Goal: Information Seeking & Learning: Learn about a topic

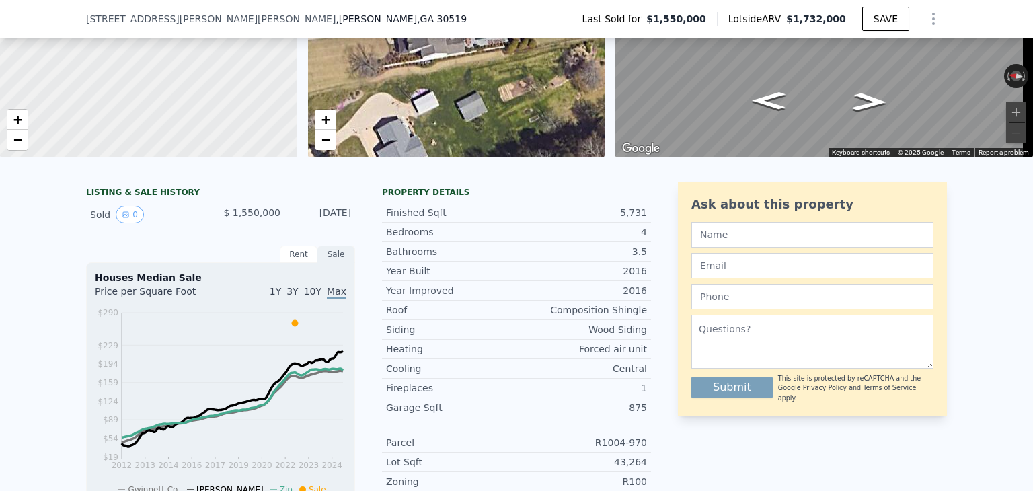
scroll to position [355, 0]
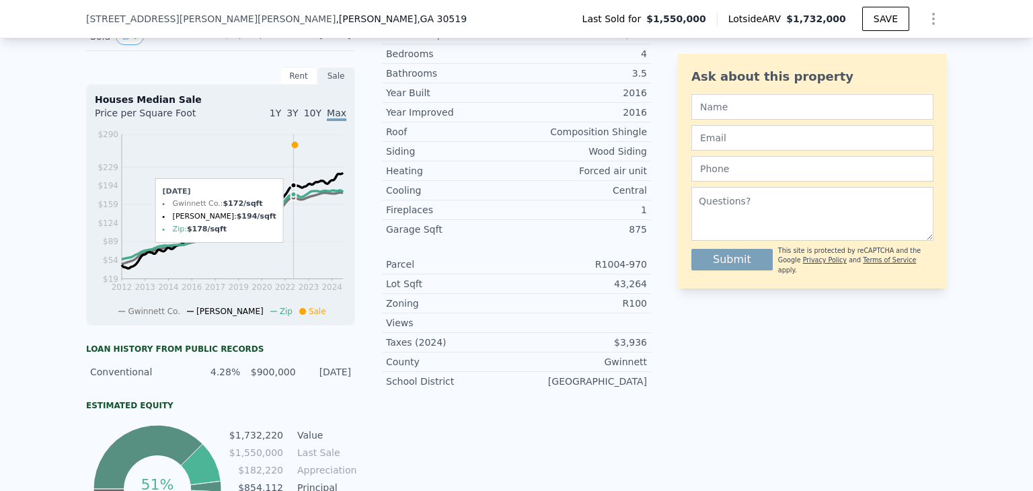
click at [292, 148] on icon at bounding box center [295, 145] width 6 height 6
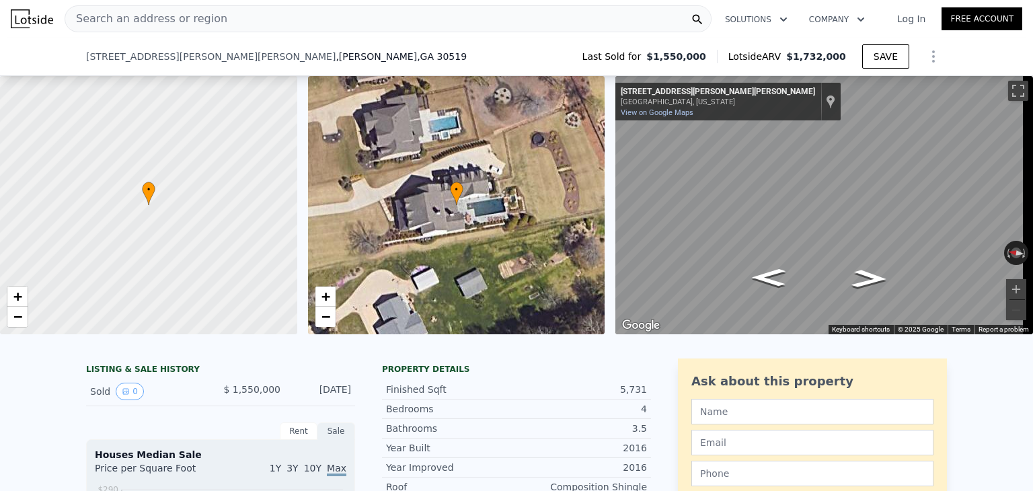
scroll to position [135, 0]
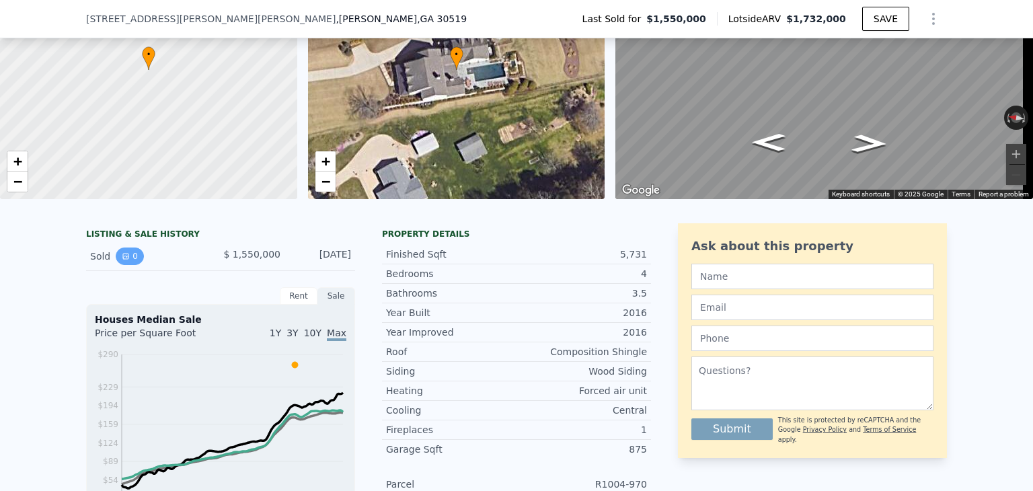
click at [129, 265] on button "0" at bounding box center [130, 256] width 28 height 17
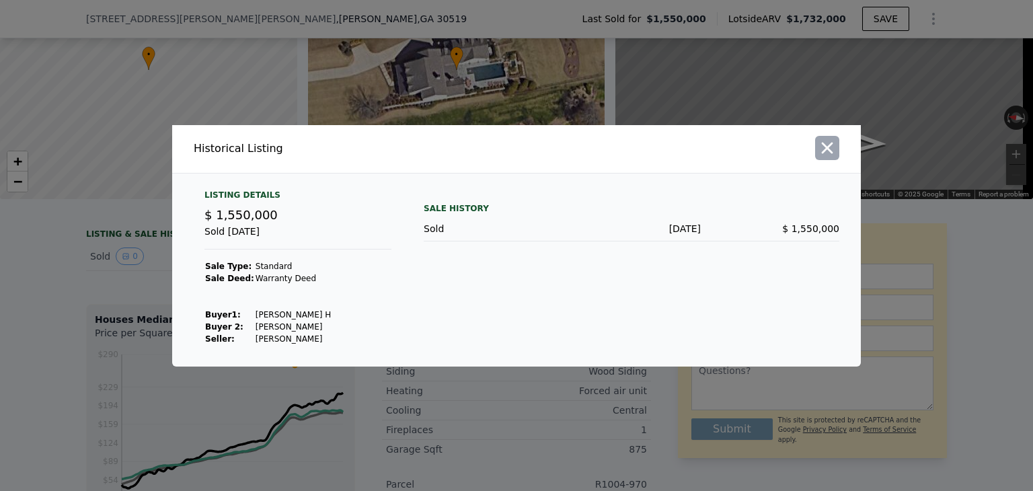
click at [838, 139] on button "button" at bounding box center [827, 148] width 24 height 24
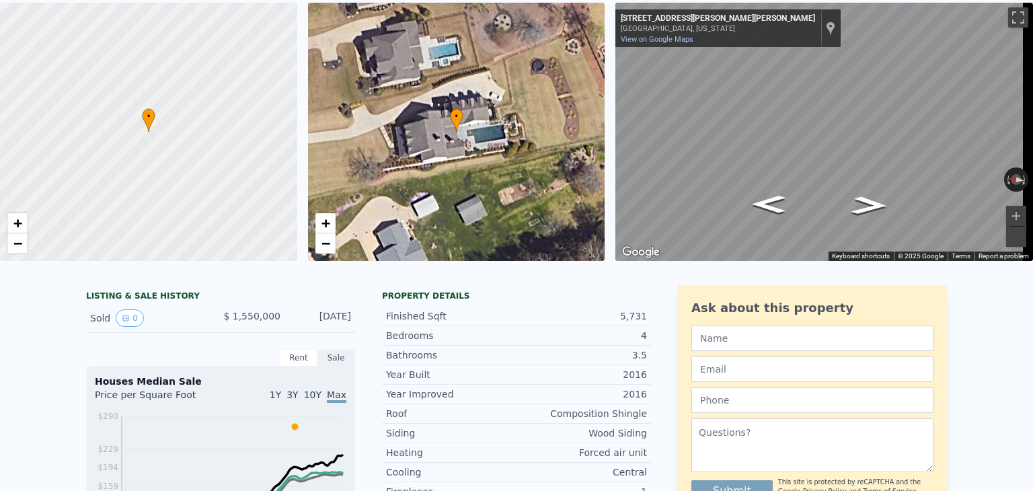
scroll to position [5, 0]
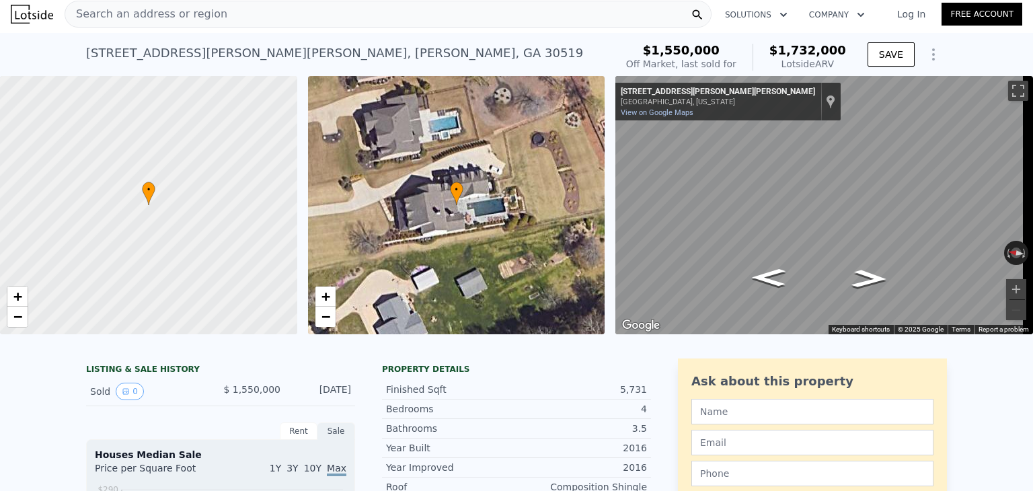
click at [283, 20] on div "Search an address or region" at bounding box center [388, 14] width 647 height 27
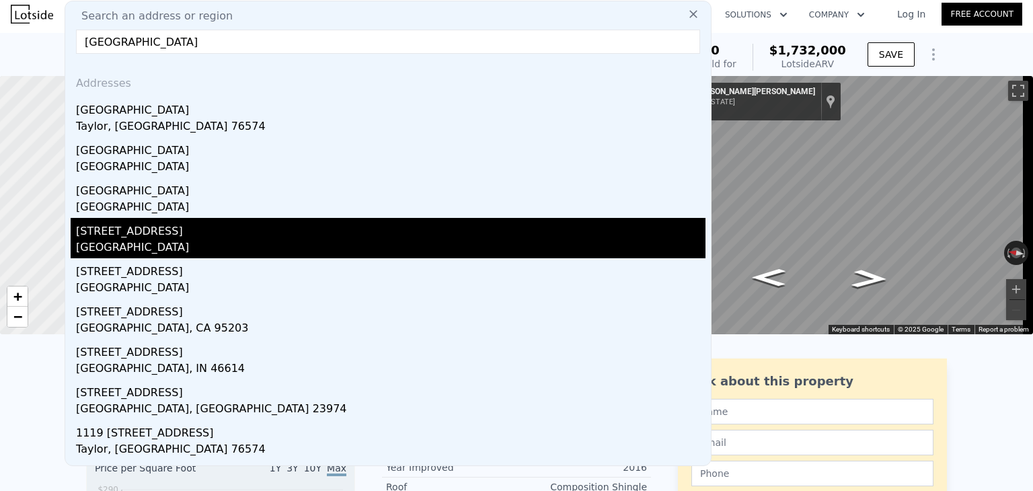
type input "[GEOGRAPHIC_DATA]"
click at [232, 230] on div "[STREET_ADDRESS]" at bounding box center [391, 229] width 630 height 22
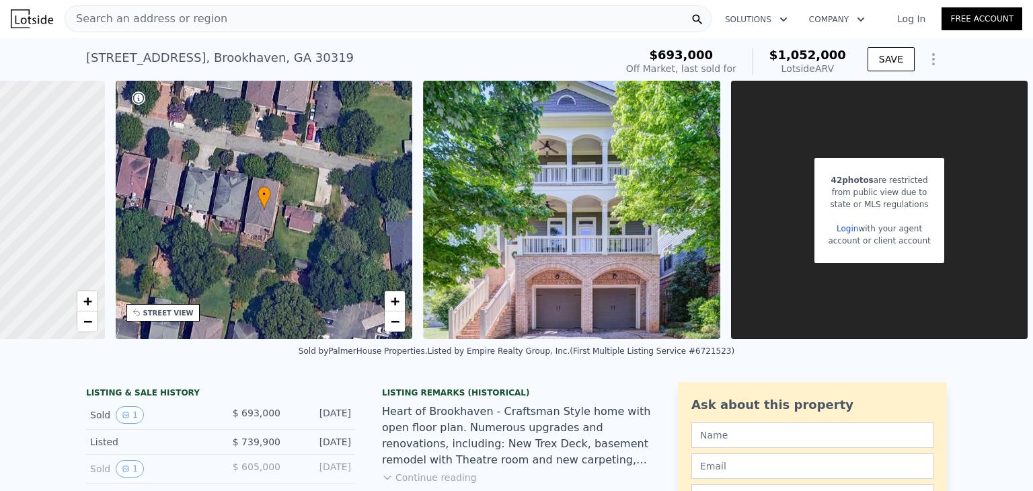
click at [301, 25] on div "Search an address or region" at bounding box center [388, 18] width 647 height 27
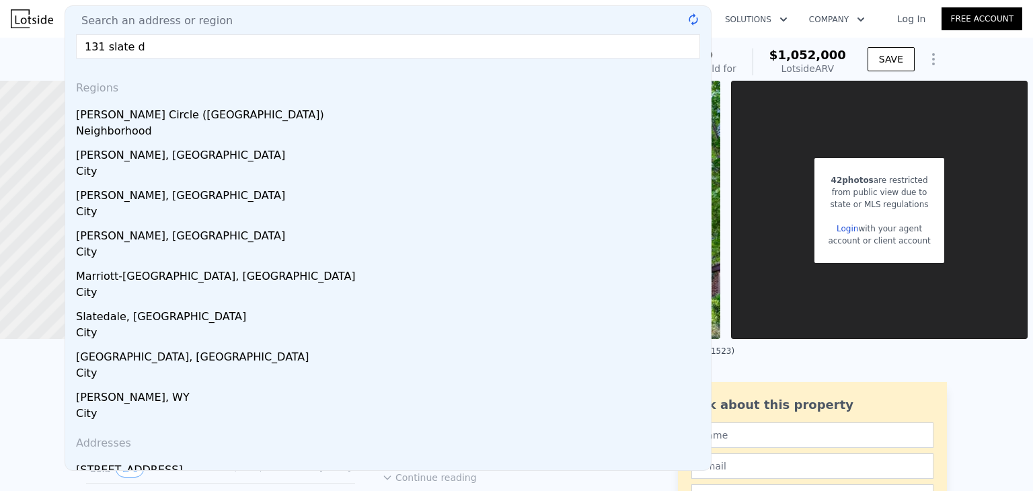
type input "131 slate dr"
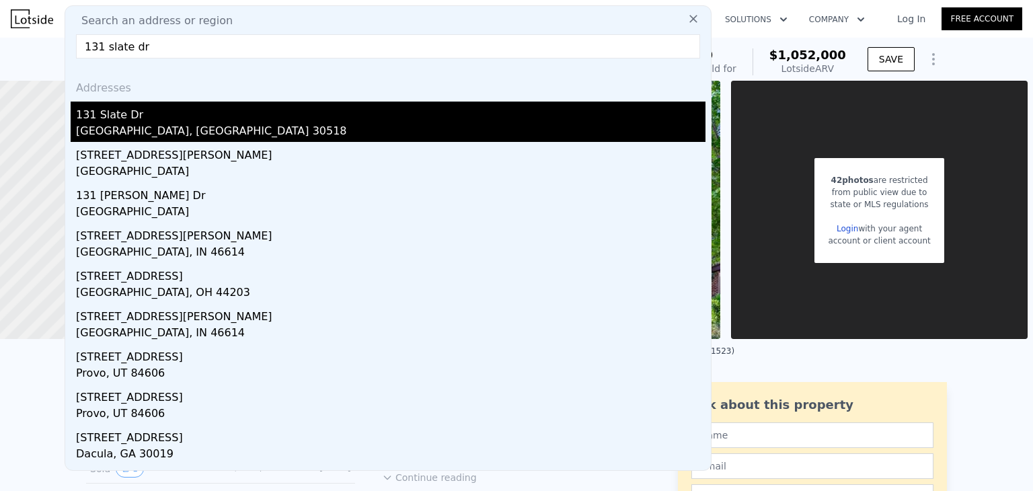
click at [251, 116] on div "131 Slate Dr" at bounding box center [391, 113] width 630 height 22
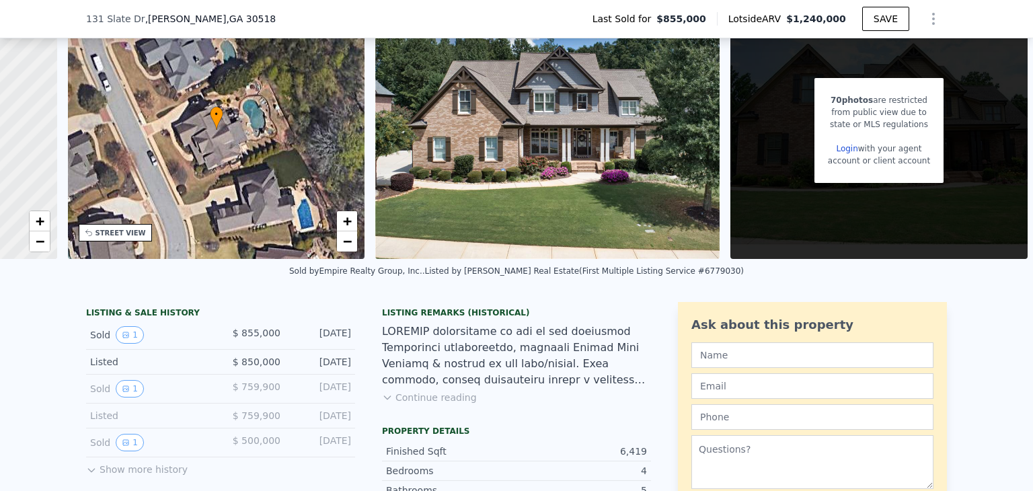
scroll to position [105, 0]
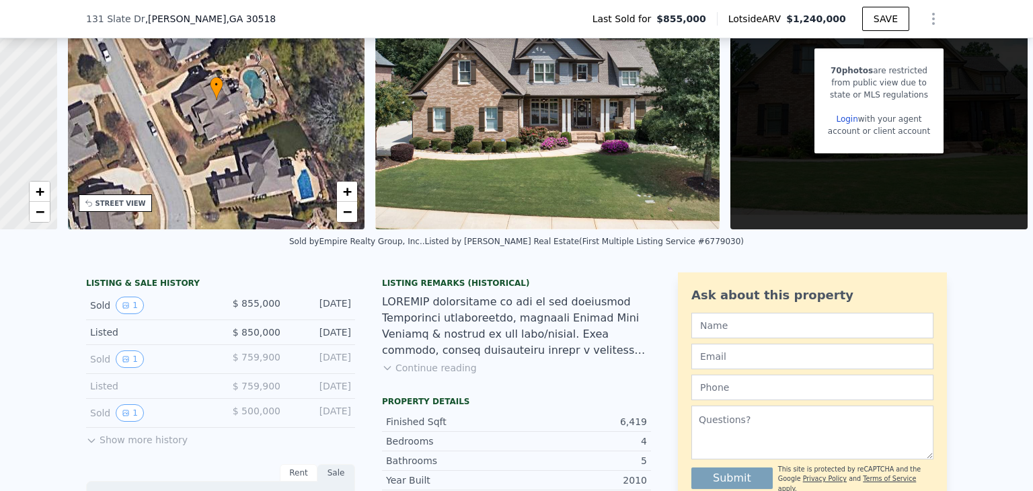
click at [450, 424] on div "Finished Sqft 6,419" at bounding box center [516, 422] width 269 height 20
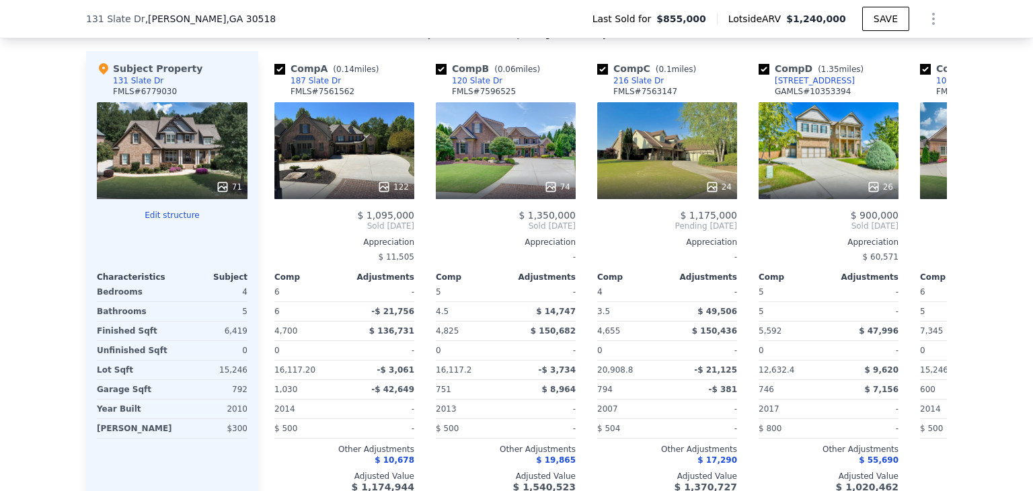
scroll to position [1469, 0]
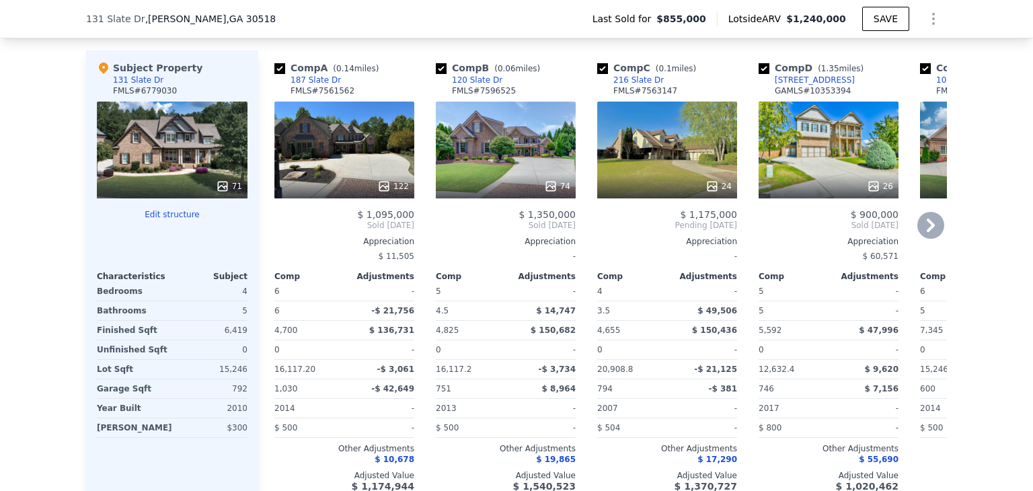
click at [927, 232] on icon at bounding box center [931, 225] width 8 height 13
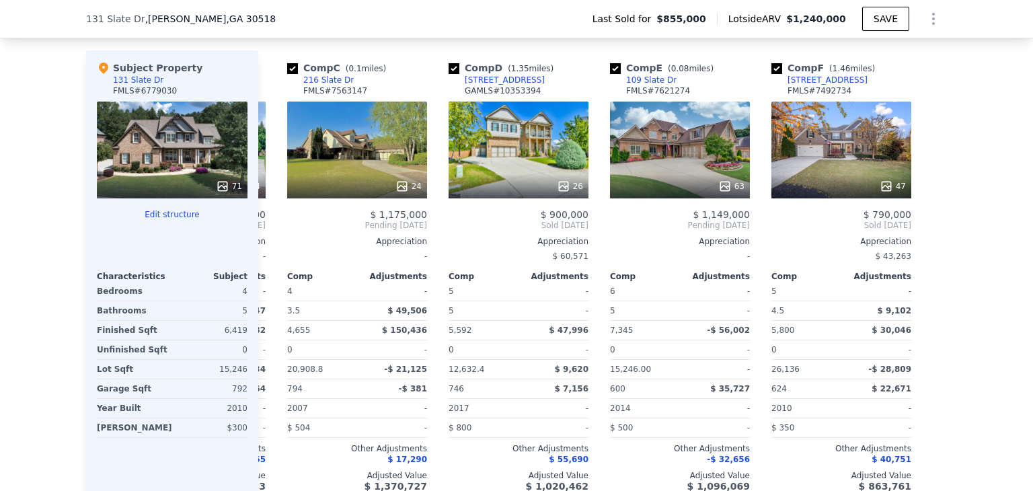
scroll to position [0, 312]
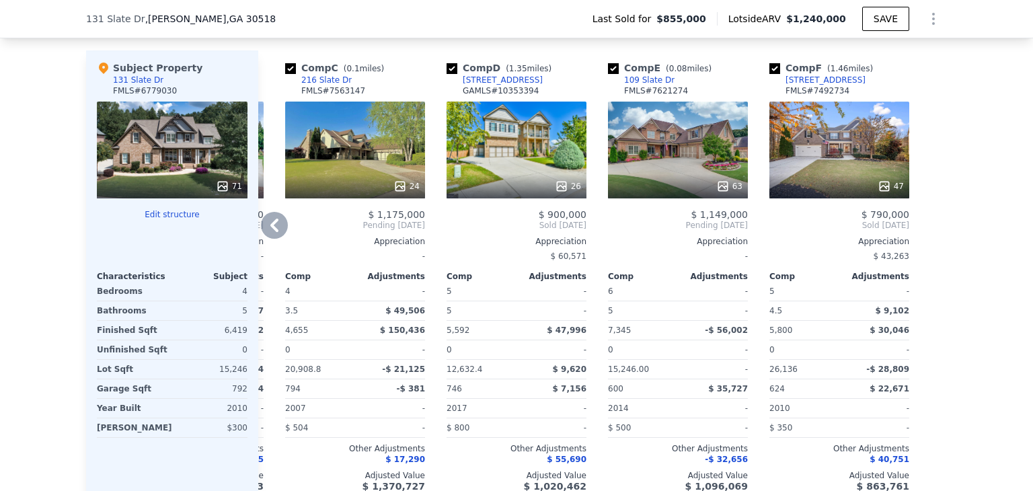
click at [279, 233] on icon at bounding box center [274, 225] width 27 height 27
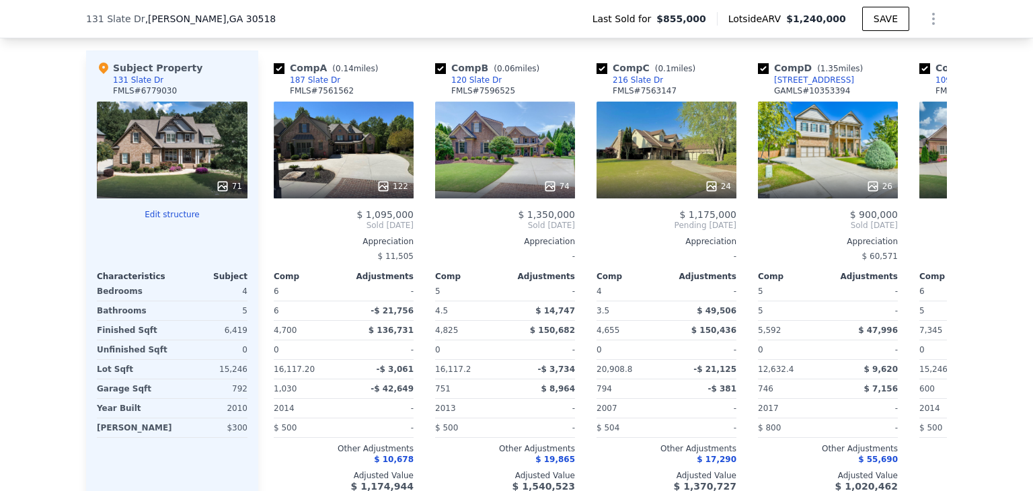
scroll to position [0, 0]
click at [759, 74] on input "checkbox" at bounding box center [764, 68] width 11 height 11
checkbox input "false"
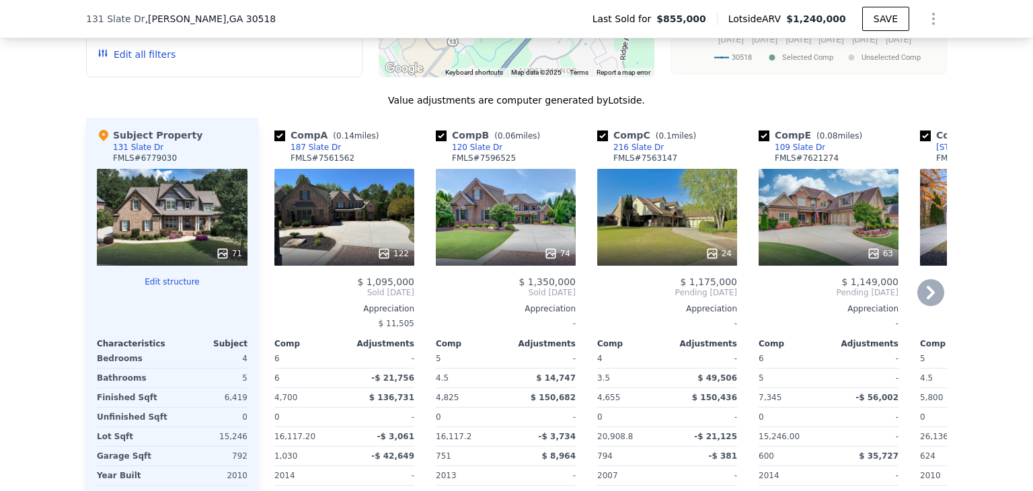
scroll to position [1399, 0]
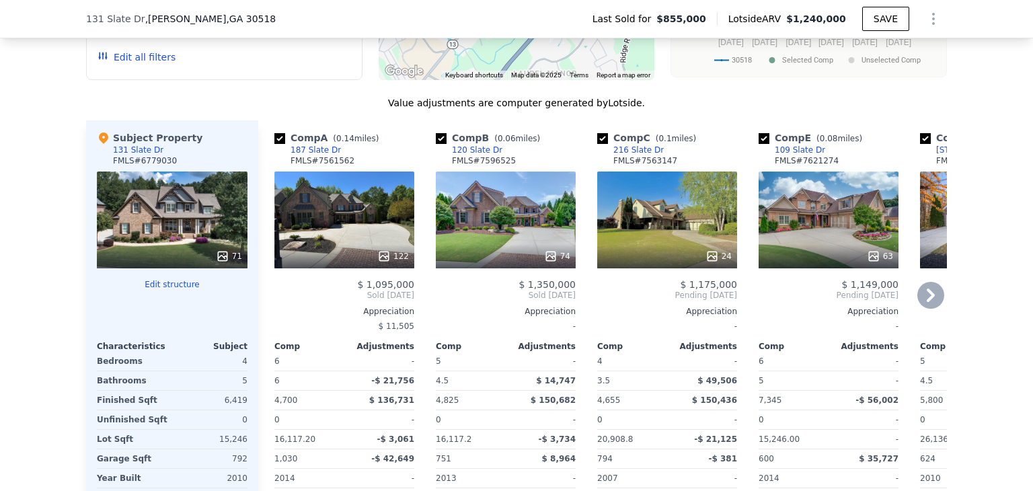
click at [759, 144] on input "checkbox" at bounding box center [764, 138] width 11 height 11
checkbox input "false"
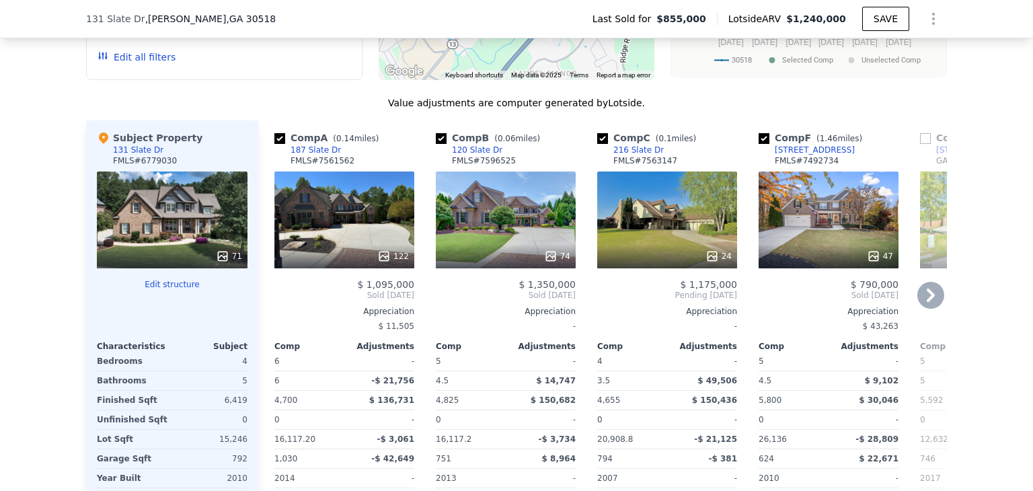
click at [759, 144] on input "checkbox" at bounding box center [764, 138] width 11 height 11
checkbox input "false"
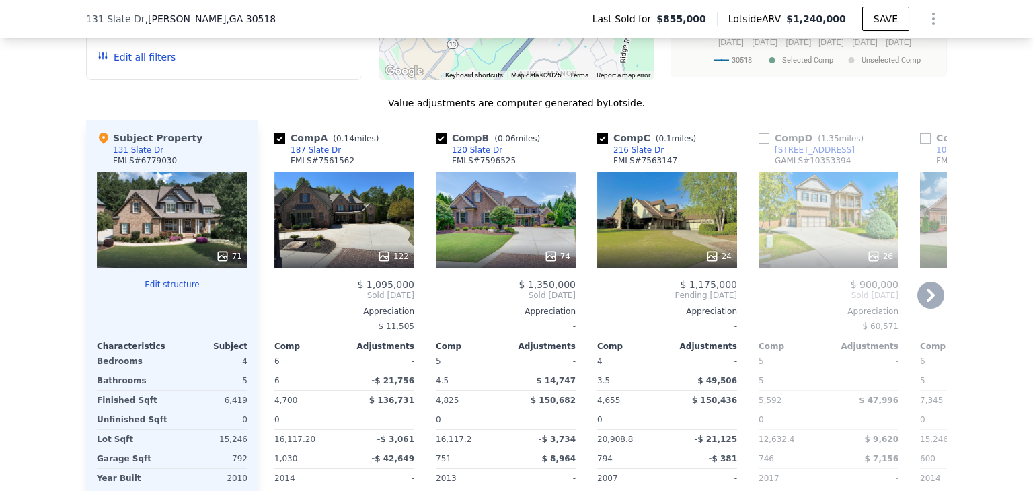
click at [927, 302] on icon at bounding box center [931, 295] width 8 height 13
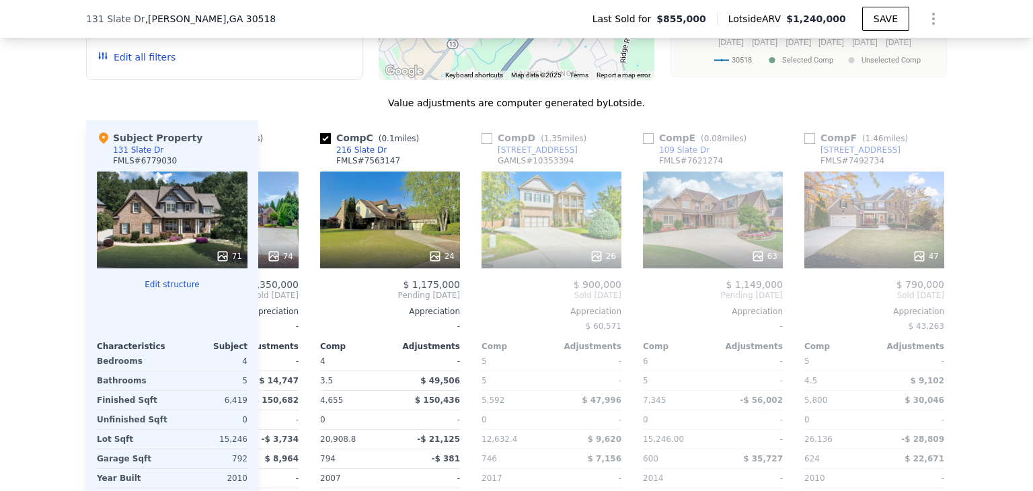
scroll to position [0, 312]
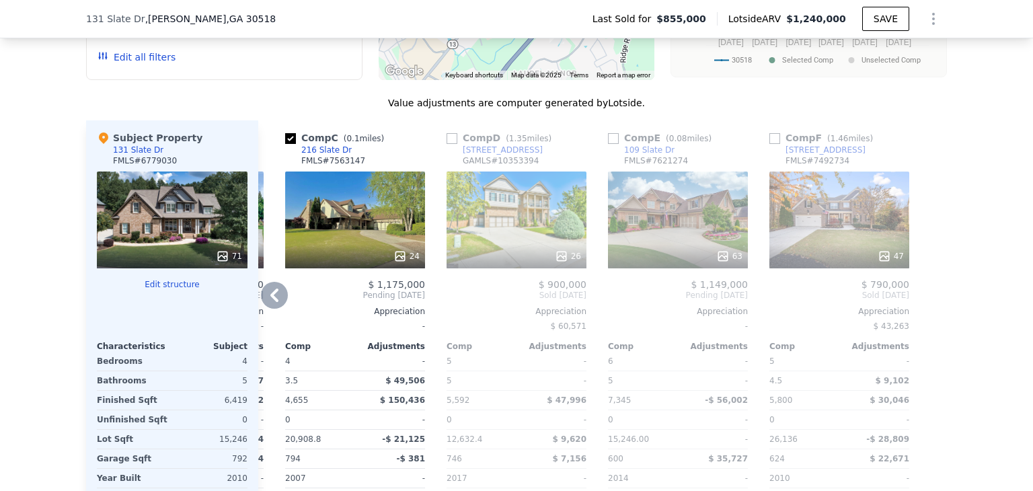
click at [610, 144] on input "checkbox" at bounding box center [613, 138] width 11 height 11
checkbox input "true"
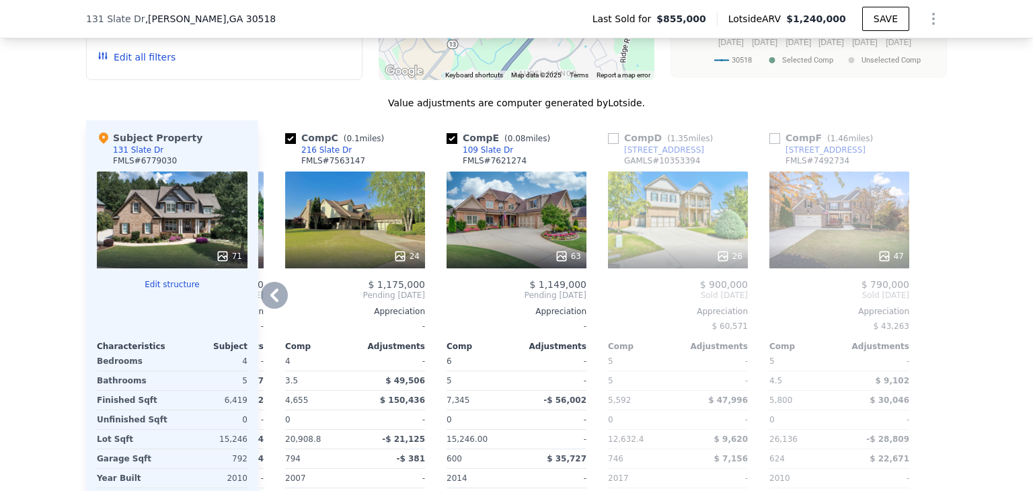
click at [266, 307] on icon at bounding box center [274, 295] width 27 height 27
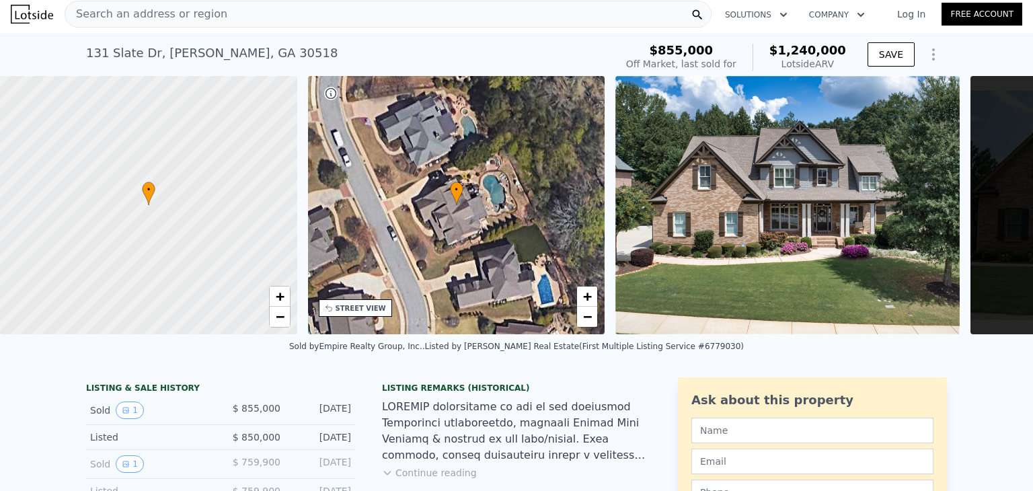
scroll to position [0, 0]
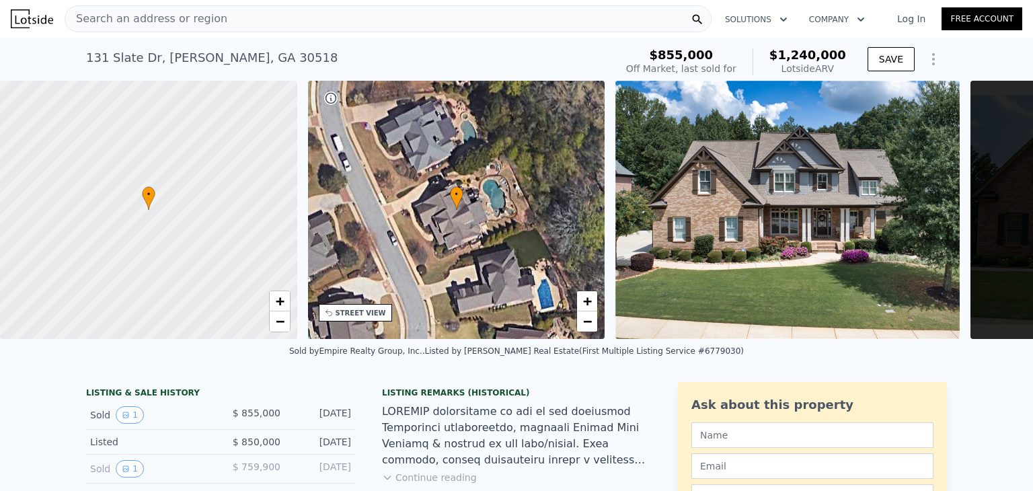
click at [469, 36] on nav "Search an address or region Solutions Company Open main menu Log In Free Account" at bounding box center [516, 19] width 1033 height 38
